Goal: Transaction & Acquisition: Purchase product/service

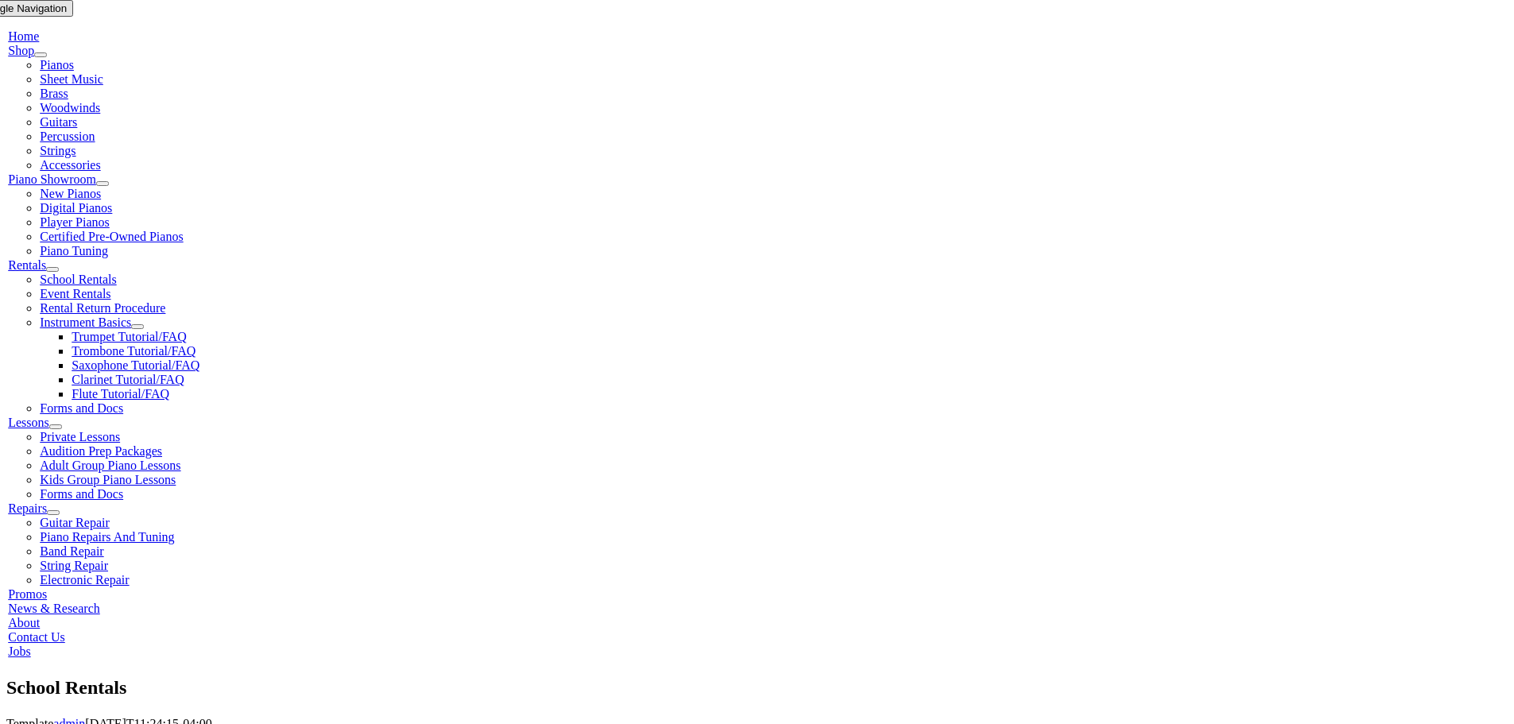
scroll to position [318, 0]
type input "star"
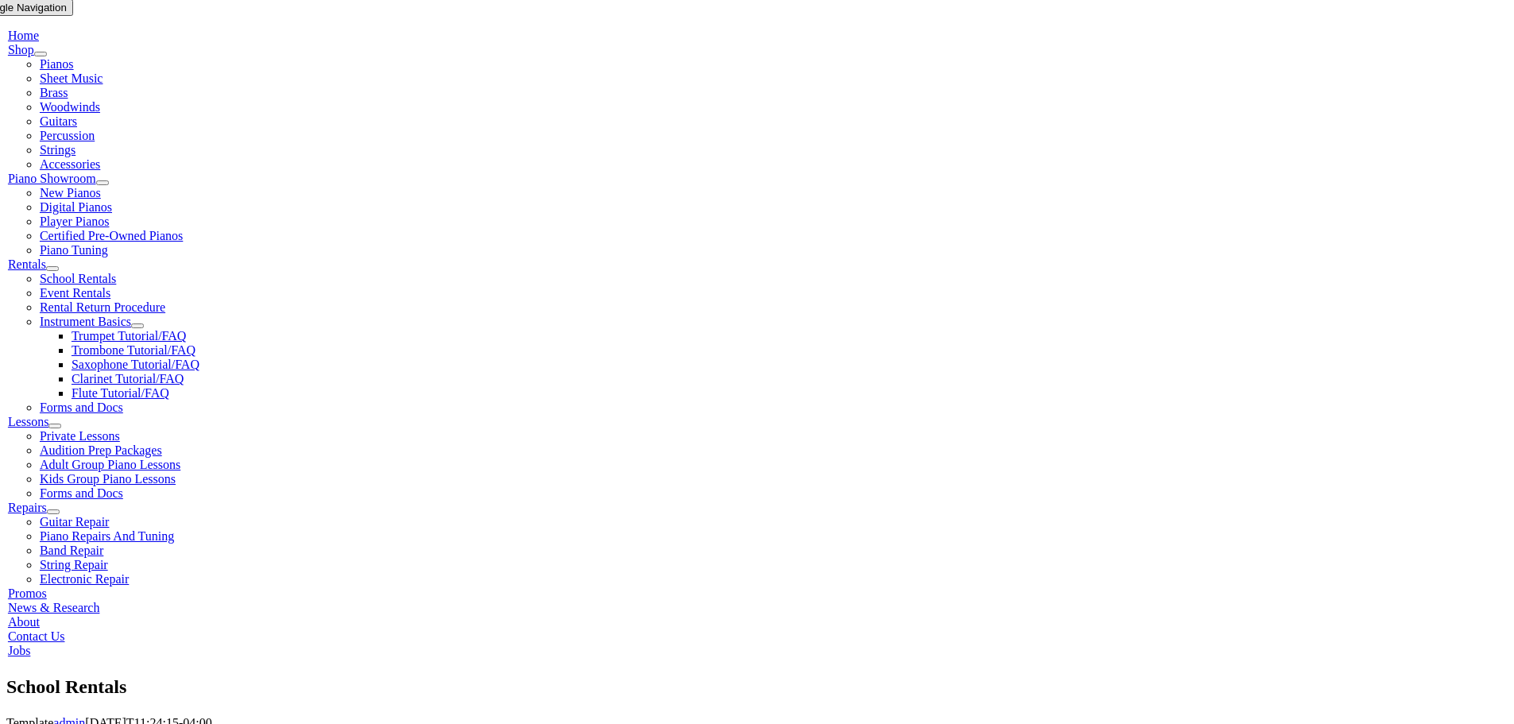
drag, startPoint x: 479, startPoint y: 490, endPoint x: 479, endPoint y: 444, distance: 45.3
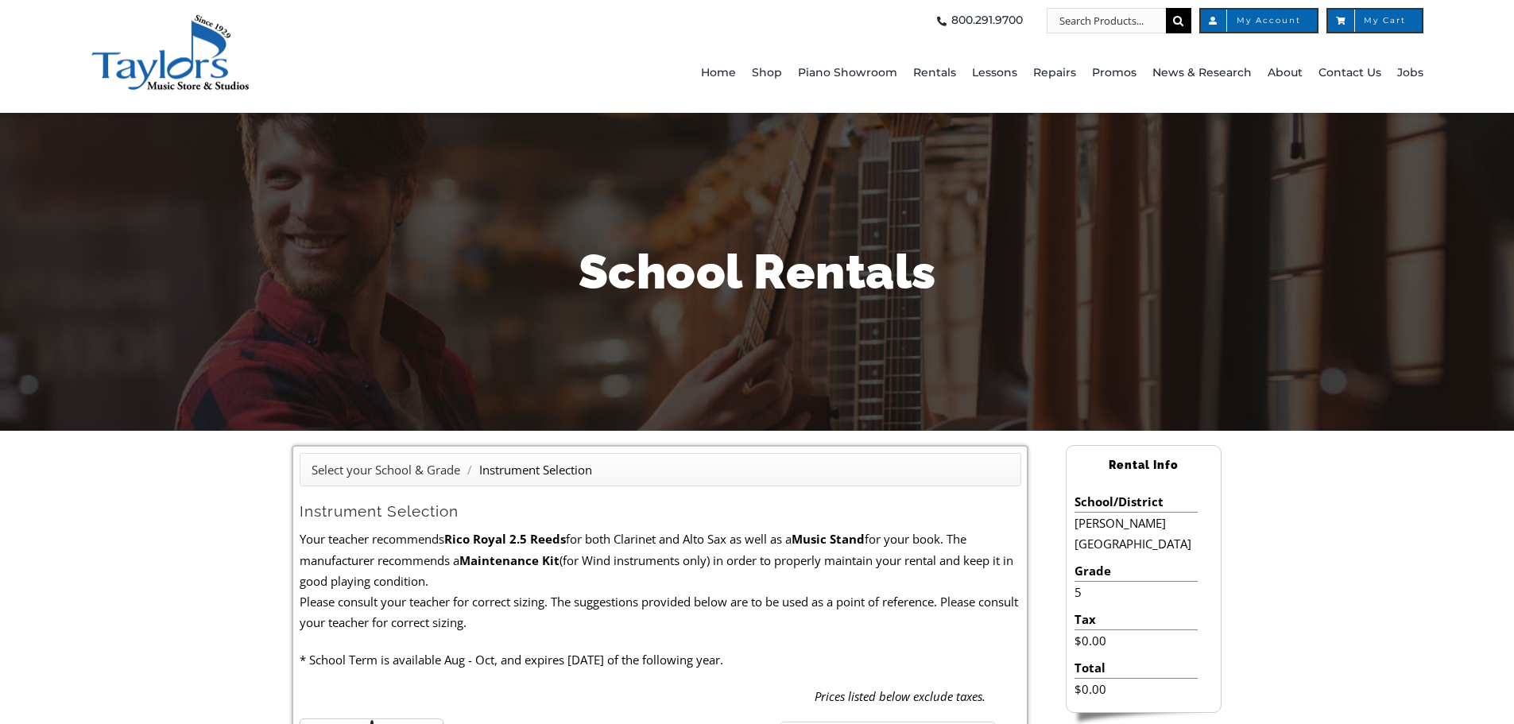
drag, startPoint x: 378, startPoint y: 521, endPoint x: 663, endPoint y: 591, distance: 292.8
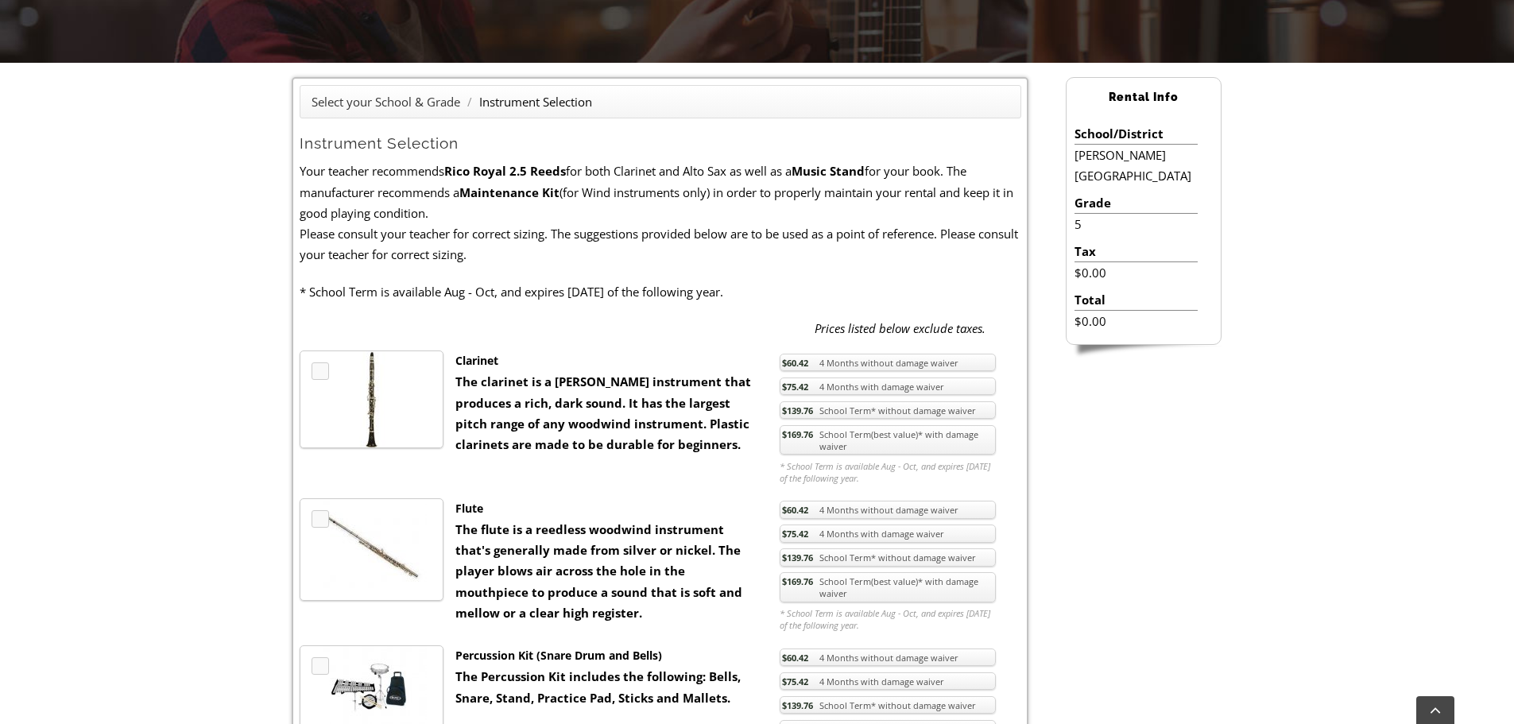
scroll to position [397, 0]
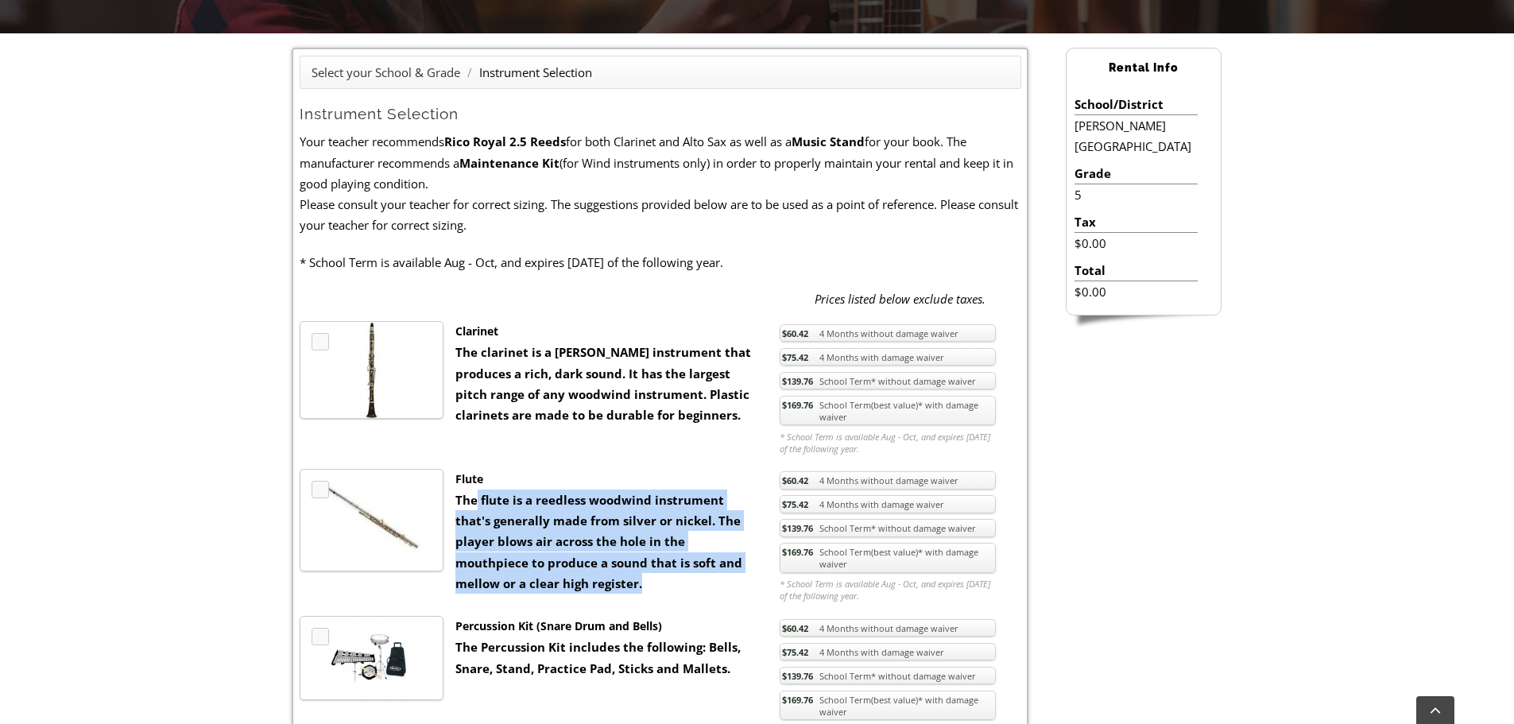
drag, startPoint x: 482, startPoint y: 492, endPoint x: 578, endPoint y: 579, distance: 129.4
click at [578, 579] on div "Flute The flute is a reedless woodwind instrument that's generally made from si…" at bounding box center [606, 532] width 324 height 126
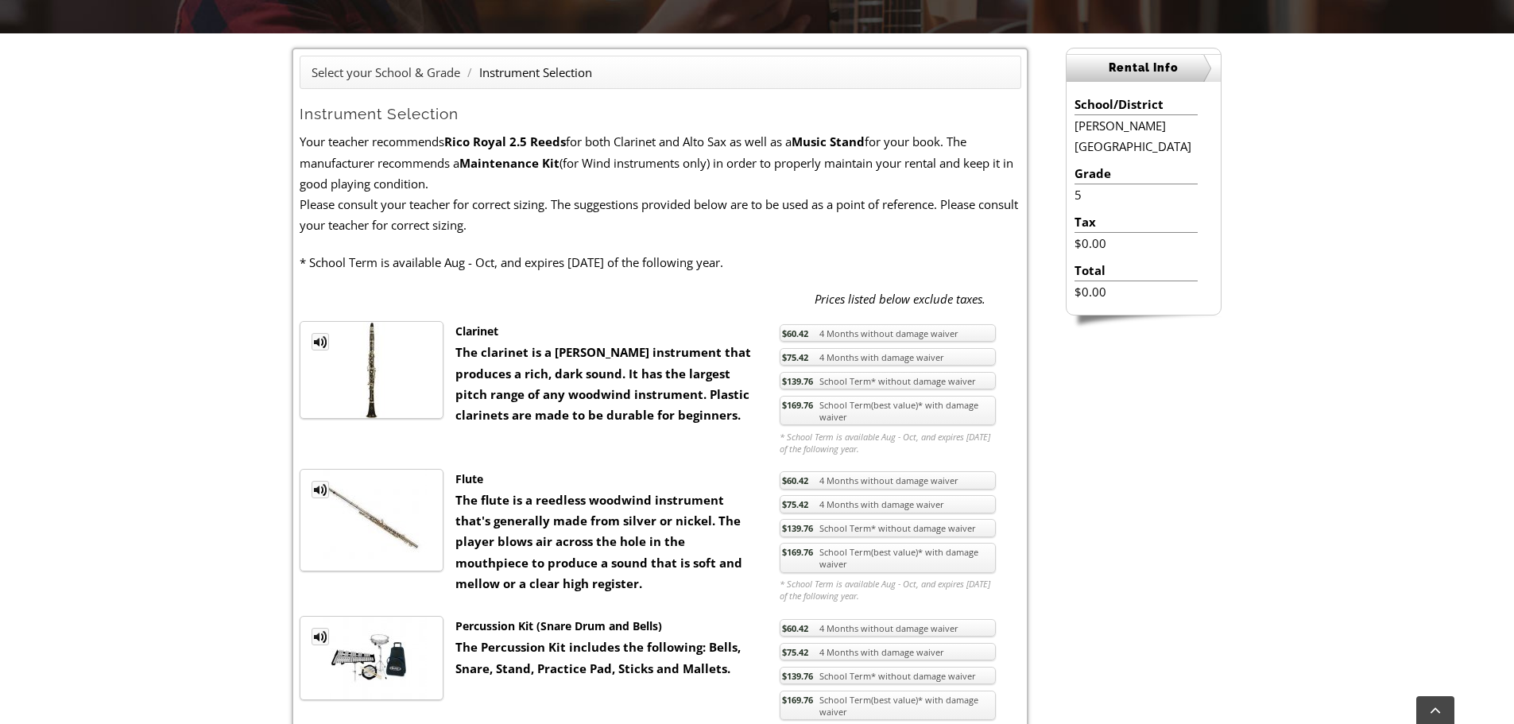
click at [866, 559] on link "$169.76 School Term(best value)* with damage waiver" at bounding box center [888, 558] width 216 height 30
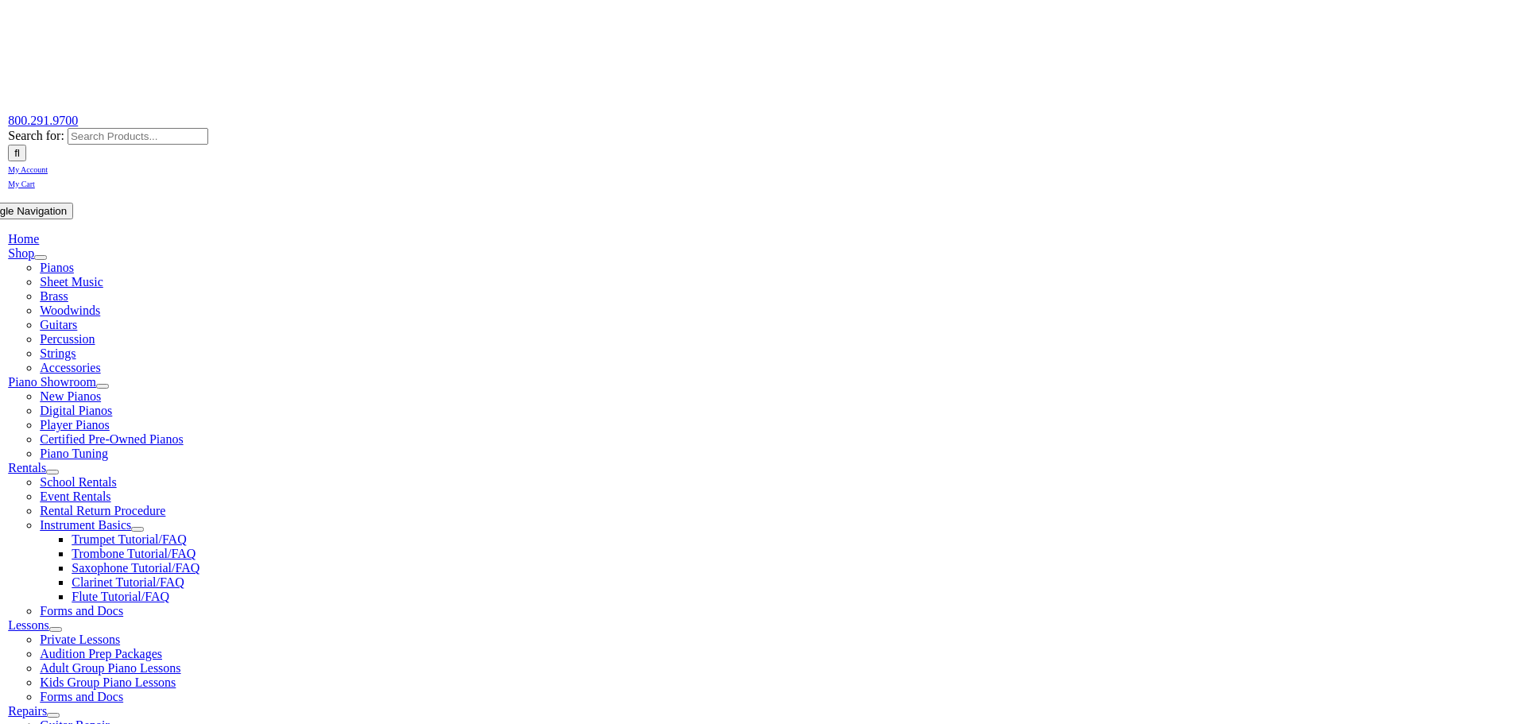
scroll to position [159, 0]
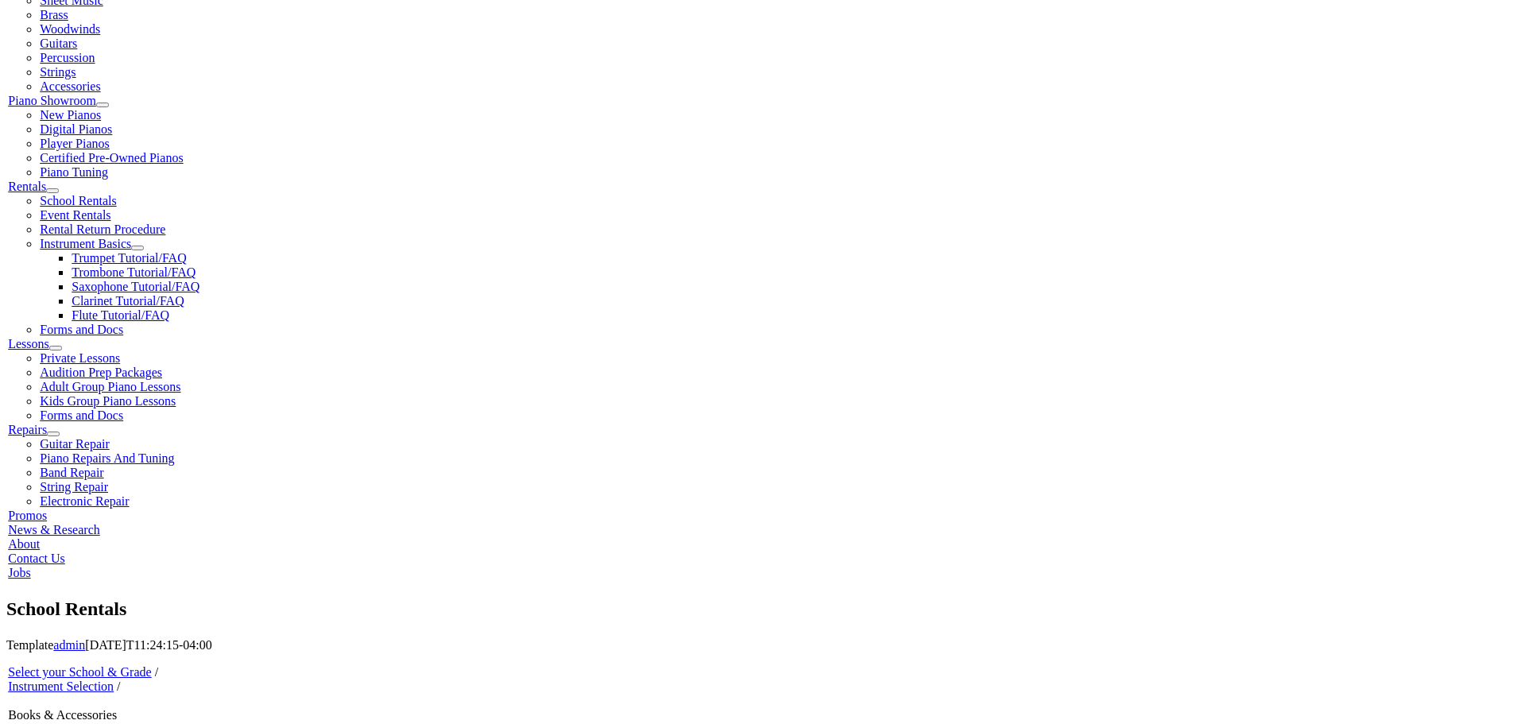
scroll to position [397, 0]
